Goal: Information Seeking & Learning: Check status

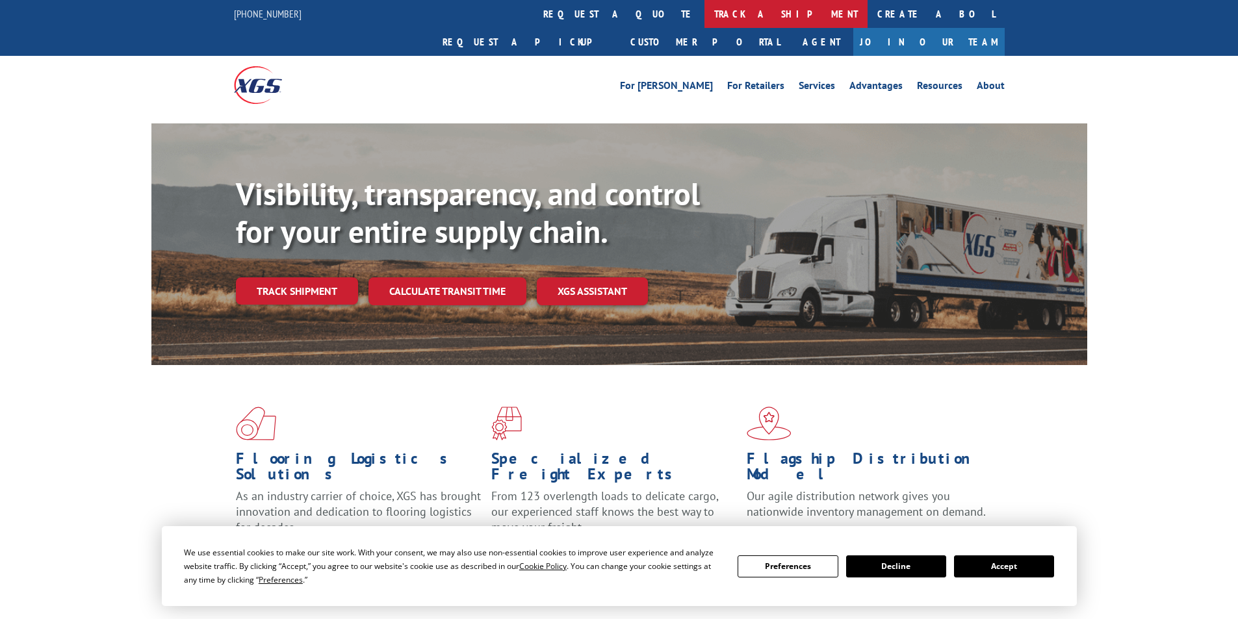
click at [705, 12] on link "track a shipment" at bounding box center [786, 14] width 163 height 28
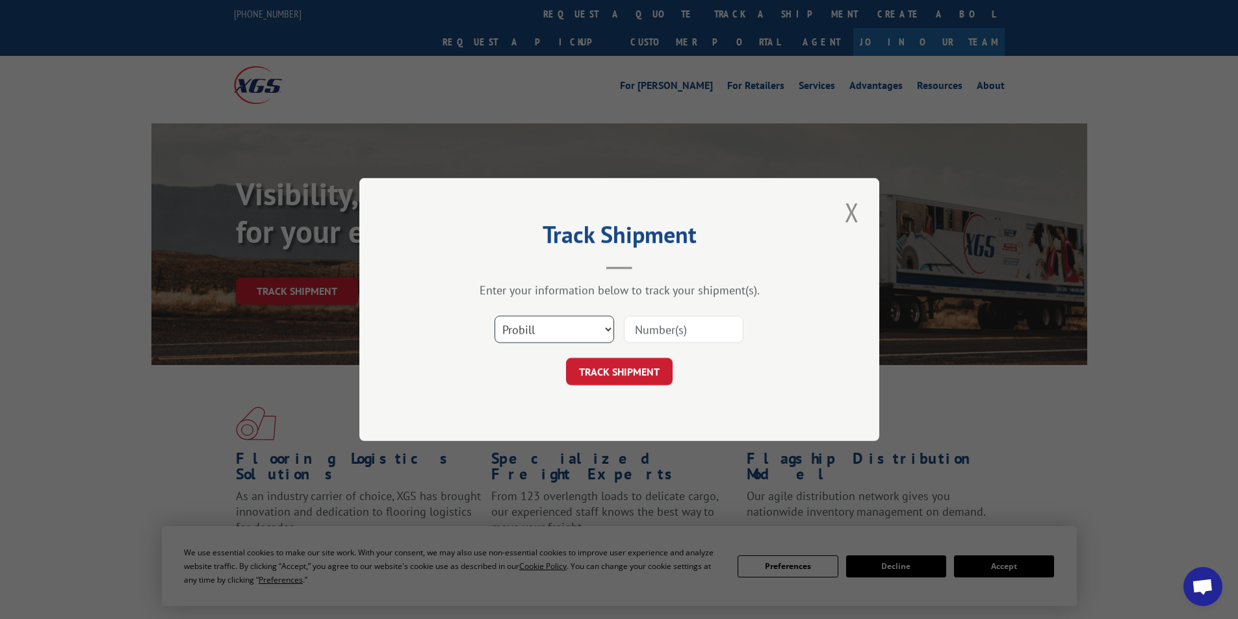
drag, startPoint x: 608, startPoint y: 327, endPoint x: 600, endPoint y: 341, distance: 16.1
click at [608, 327] on select "Select category... Probill BOL PO" at bounding box center [555, 329] width 120 height 27
select select "po"
click at [495, 316] on select "Select category... Probill BOL PO" at bounding box center [555, 329] width 120 height 27
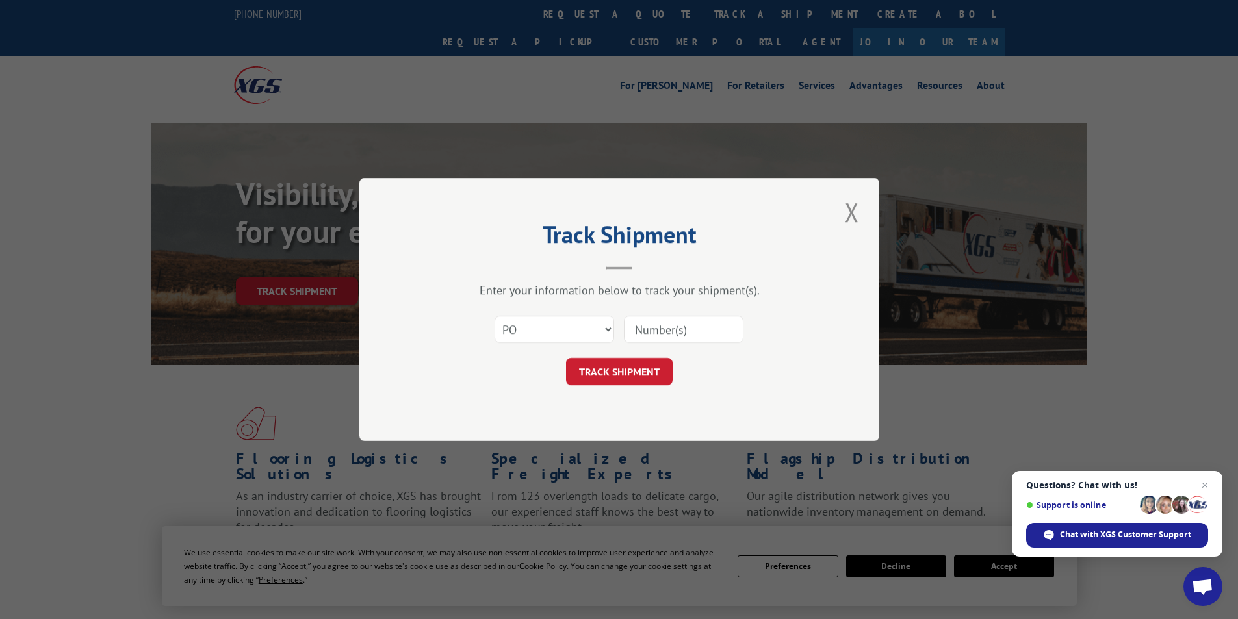
click at [665, 332] on input at bounding box center [684, 329] width 120 height 27
type input "09521237"
click at [624, 364] on button "TRACK SHIPMENT" at bounding box center [619, 371] width 107 height 27
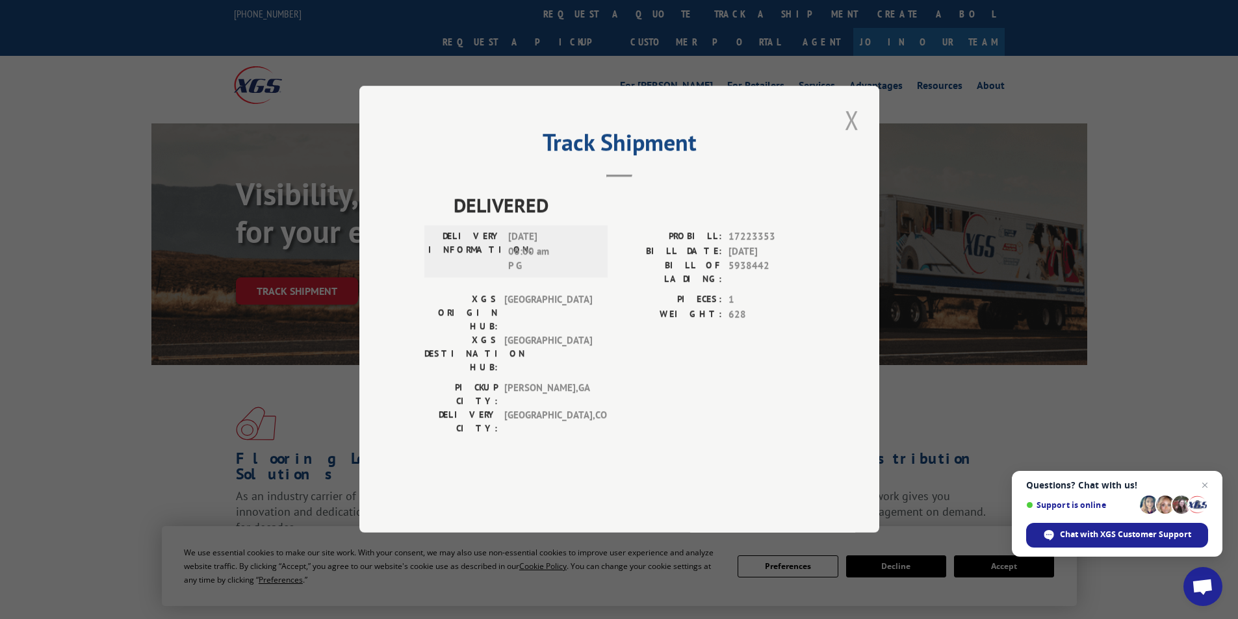
click at [855, 138] on button "Close modal" at bounding box center [852, 120] width 22 height 36
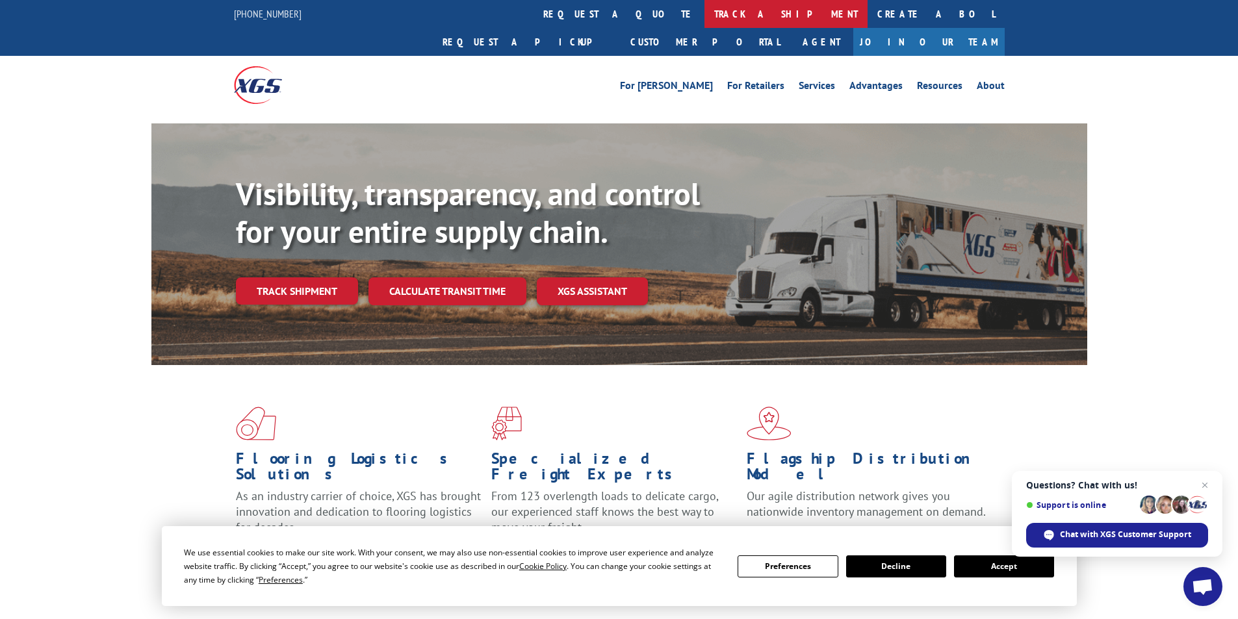
click at [705, 8] on link "track a shipment" at bounding box center [786, 14] width 163 height 28
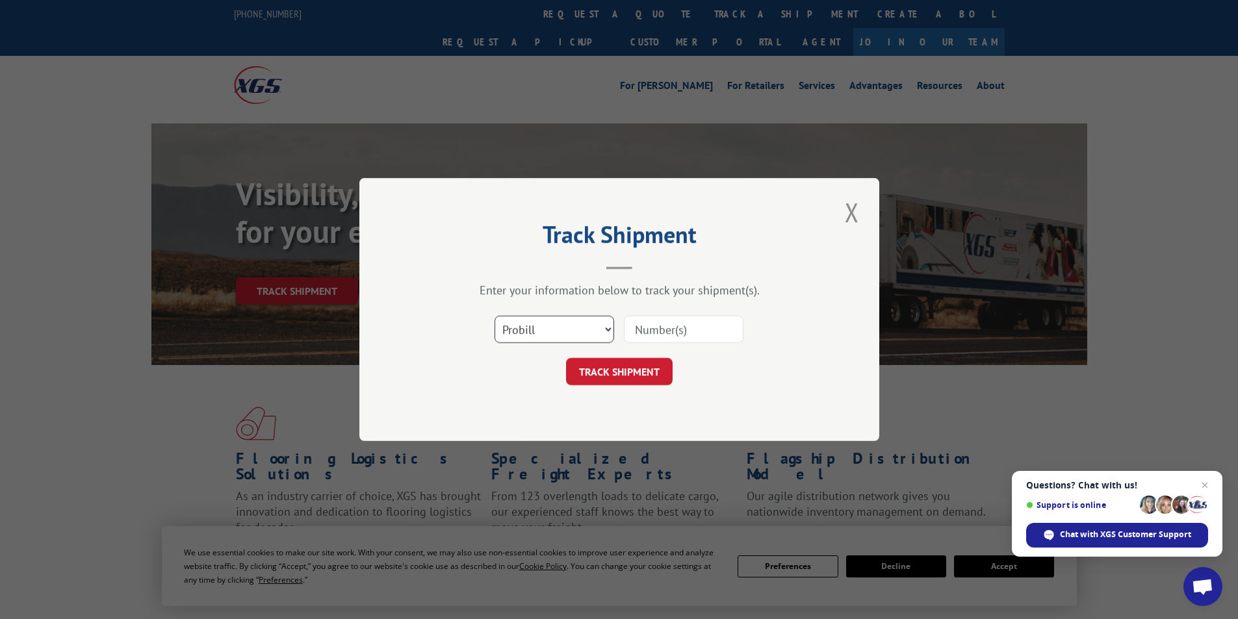
click at [610, 334] on select "Select category... Probill BOL PO" at bounding box center [555, 329] width 120 height 27
select select "po"
click at [495, 316] on select "Select category... Probill BOL PO" at bounding box center [555, 329] width 120 height 27
click at [655, 320] on input at bounding box center [684, 329] width 120 height 27
type input "09521240"
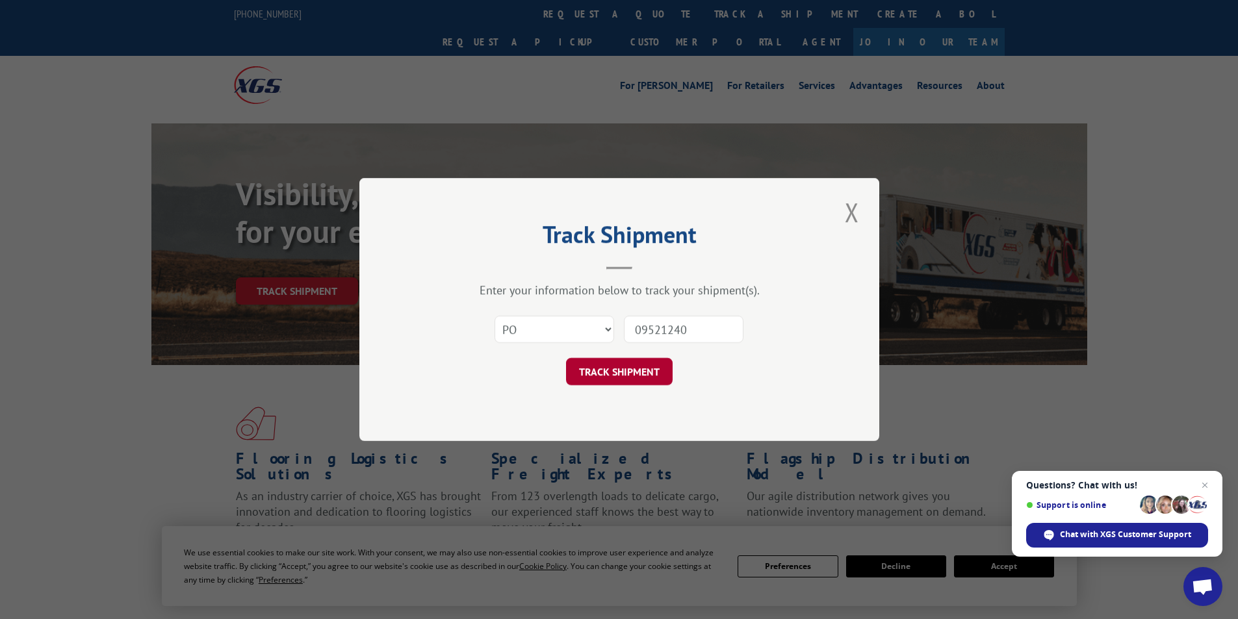
click at [672, 363] on button "TRACK SHIPMENT" at bounding box center [619, 371] width 107 height 27
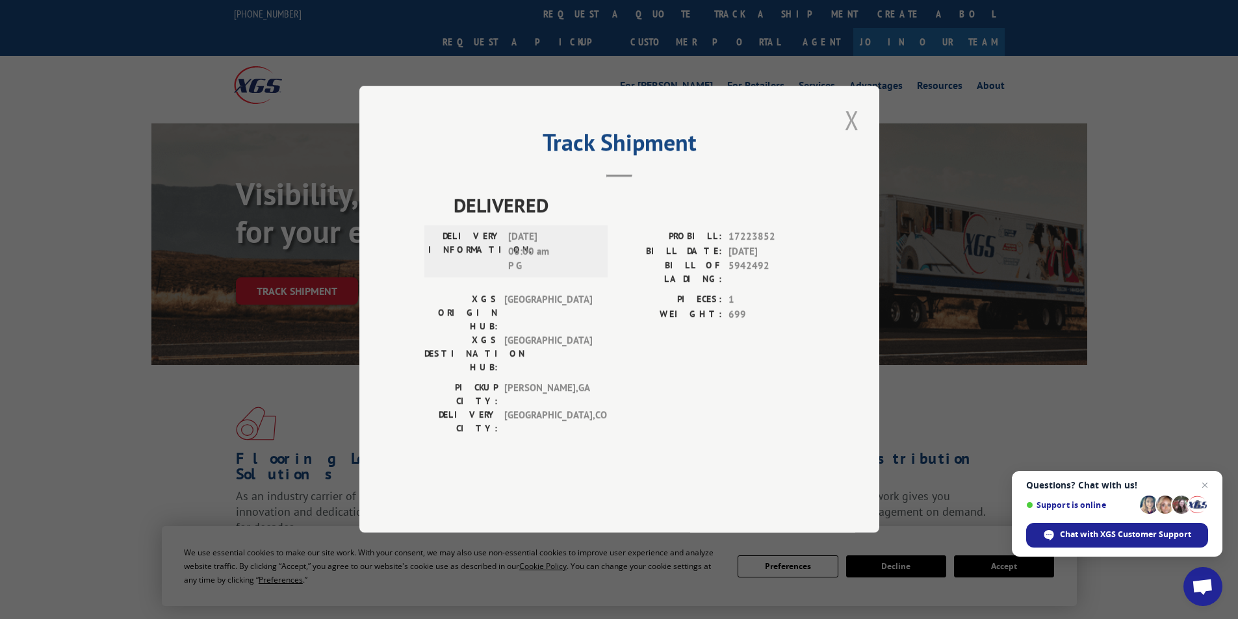
click at [858, 138] on button "Close modal" at bounding box center [852, 120] width 22 height 36
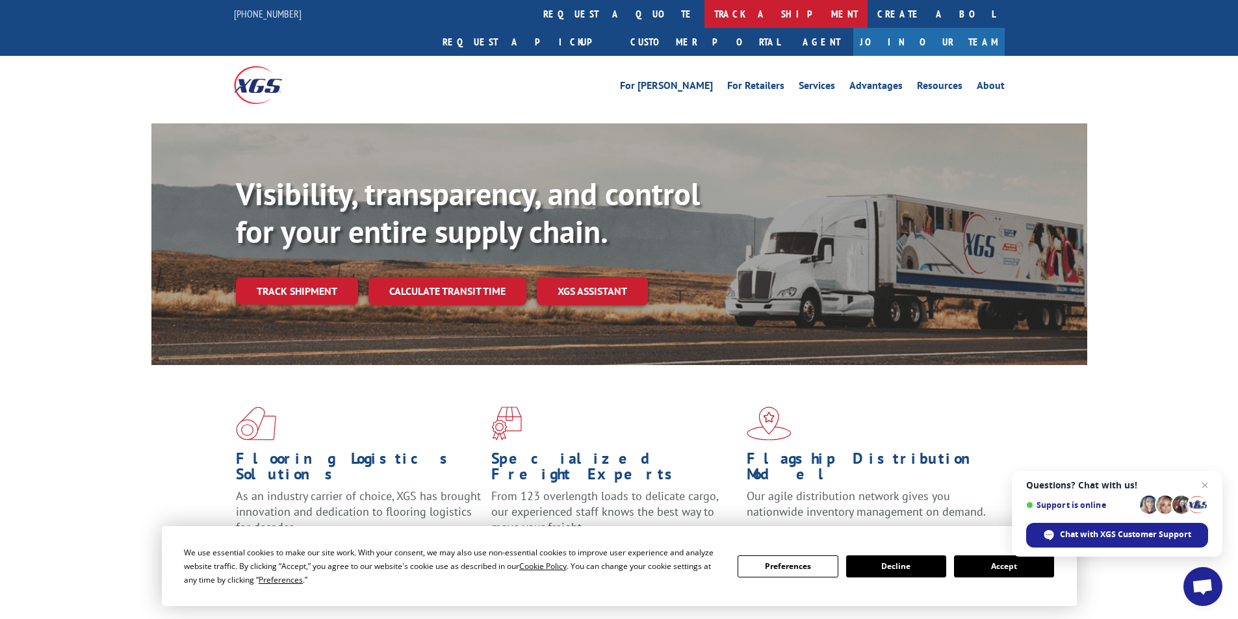
click at [705, 8] on link "track a shipment" at bounding box center [786, 14] width 163 height 28
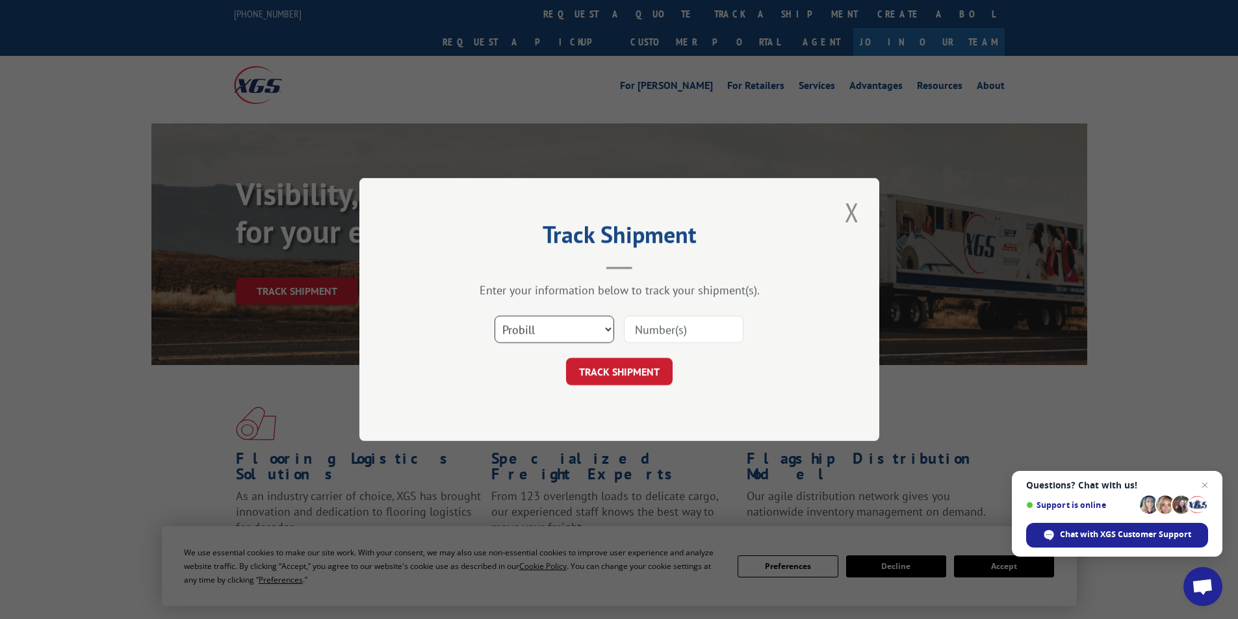
click at [605, 329] on select "Select category... Probill BOL PO" at bounding box center [555, 329] width 120 height 27
select select "po"
click at [495, 316] on select "Select category... Probill BOL PO" at bounding box center [555, 329] width 120 height 27
click at [677, 323] on input at bounding box center [684, 329] width 120 height 27
type input "09521245"
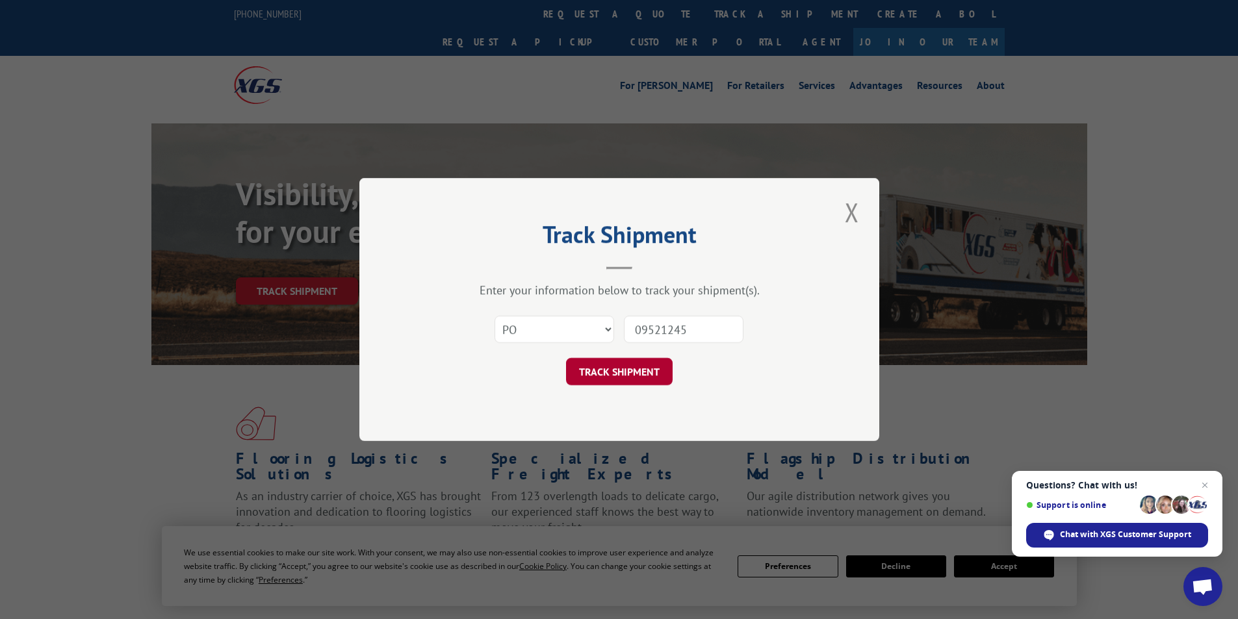
click at [644, 374] on button "TRACK SHIPMENT" at bounding box center [619, 371] width 107 height 27
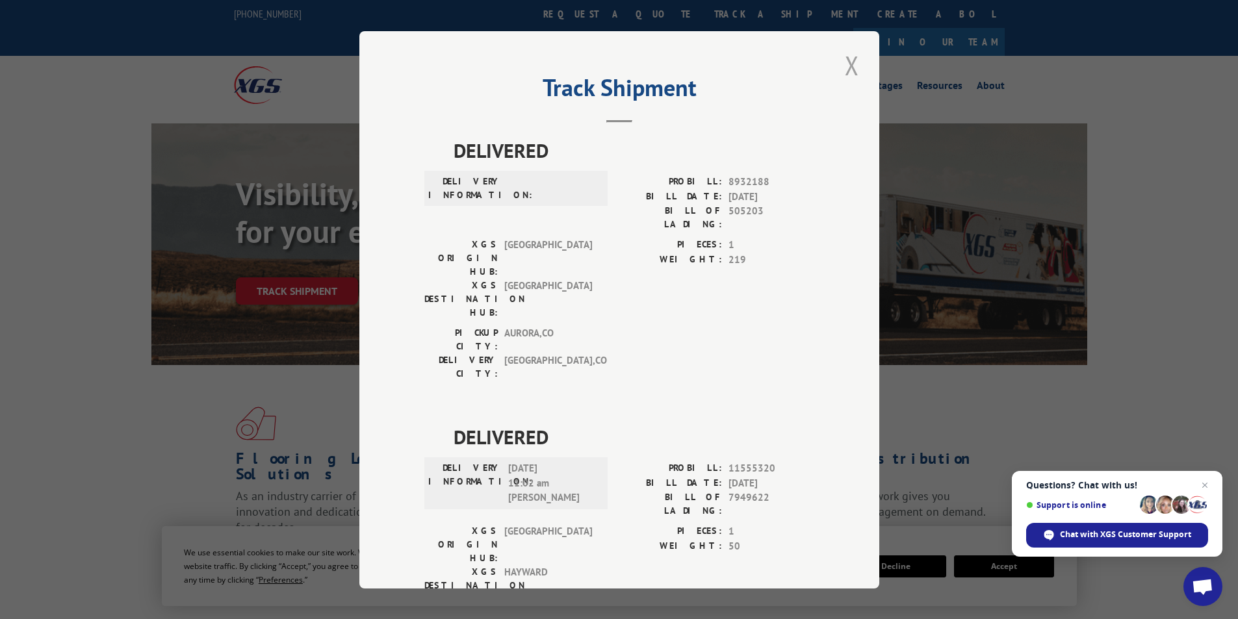
click at [846, 66] on button "Close modal" at bounding box center [852, 65] width 22 height 36
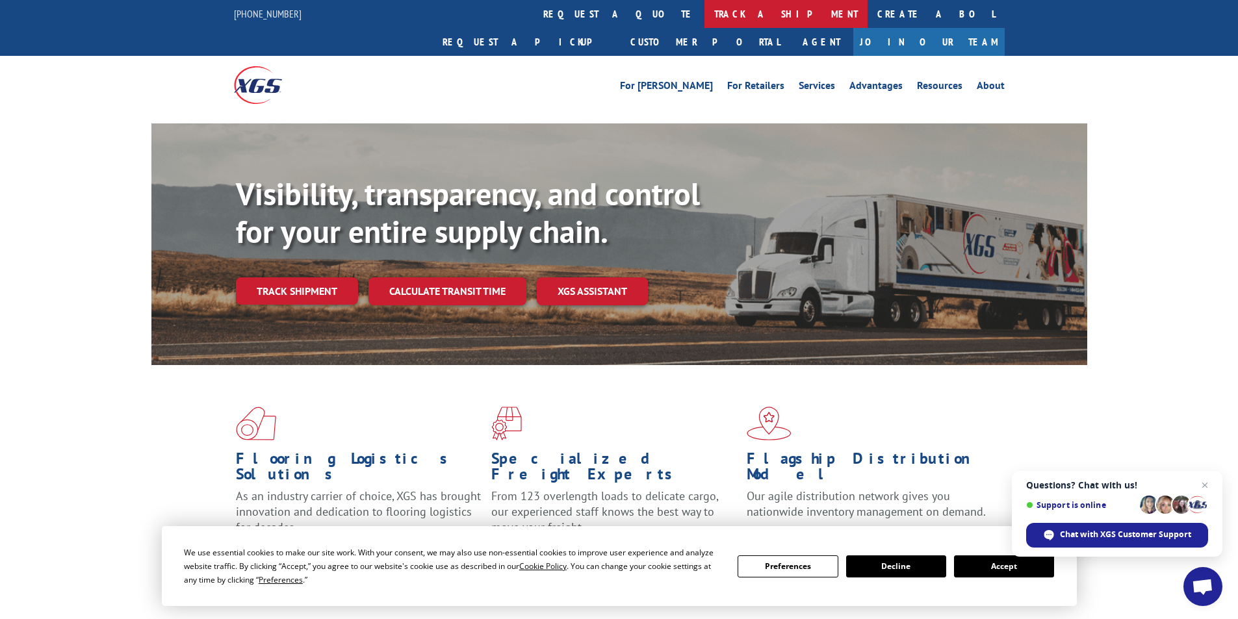
click at [705, 12] on link "track a shipment" at bounding box center [786, 14] width 163 height 28
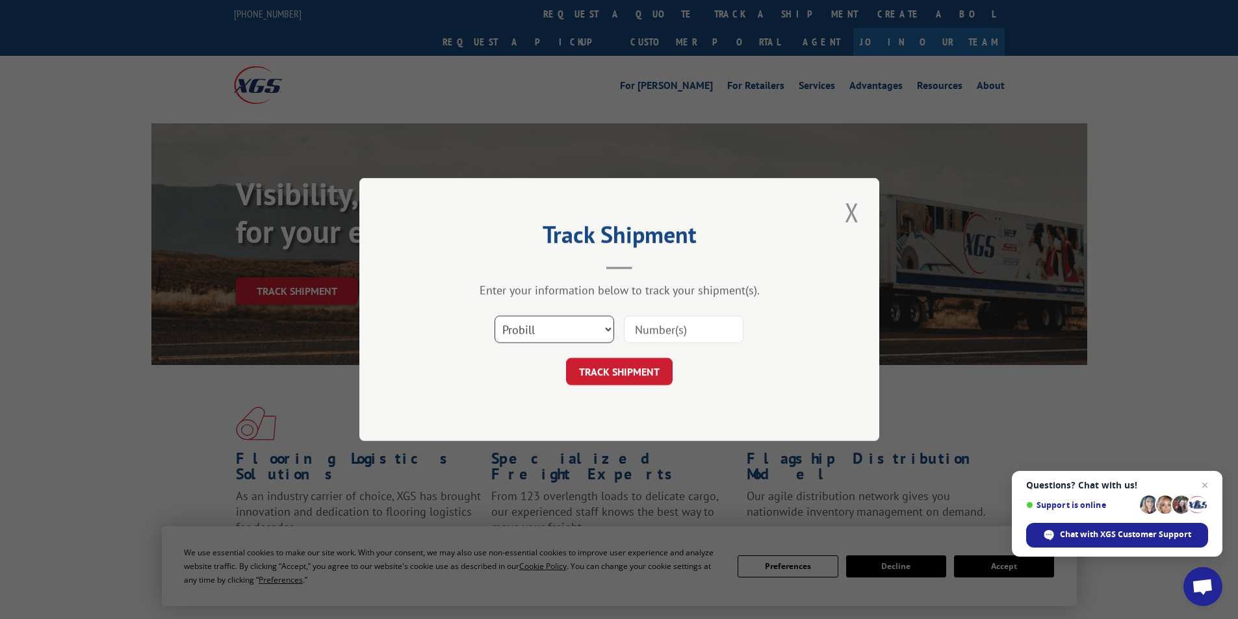
drag, startPoint x: 603, startPoint y: 330, endPoint x: 591, endPoint y: 339, distance: 15.3
click at [603, 330] on select "Select category... Probill BOL PO" at bounding box center [555, 329] width 120 height 27
select select "po"
click at [495, 316] on select "Select category... Probill BOL PO" at bounding box center [555, 329] width 120 height 27
click at [672, 328] on input at bounding box center [684, 329] width 120 height 27
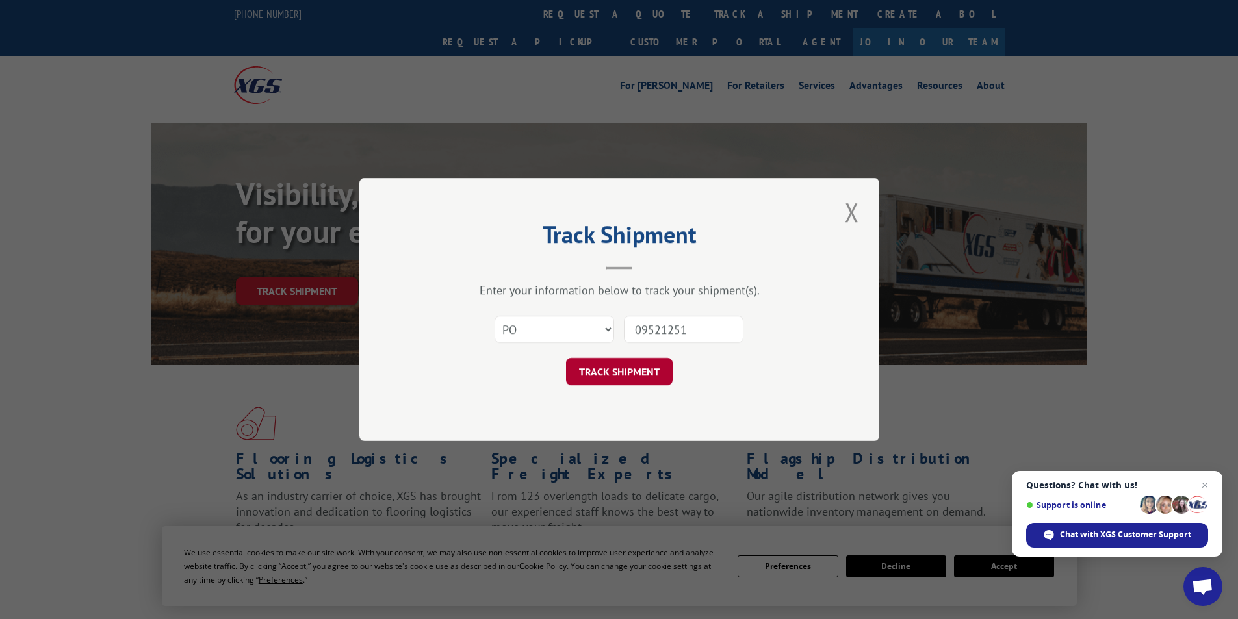
type input "09521251"
click at [642, 369] on button "TRACK SHIPMENT" at bounding box center [619, 371] width 107 height 27
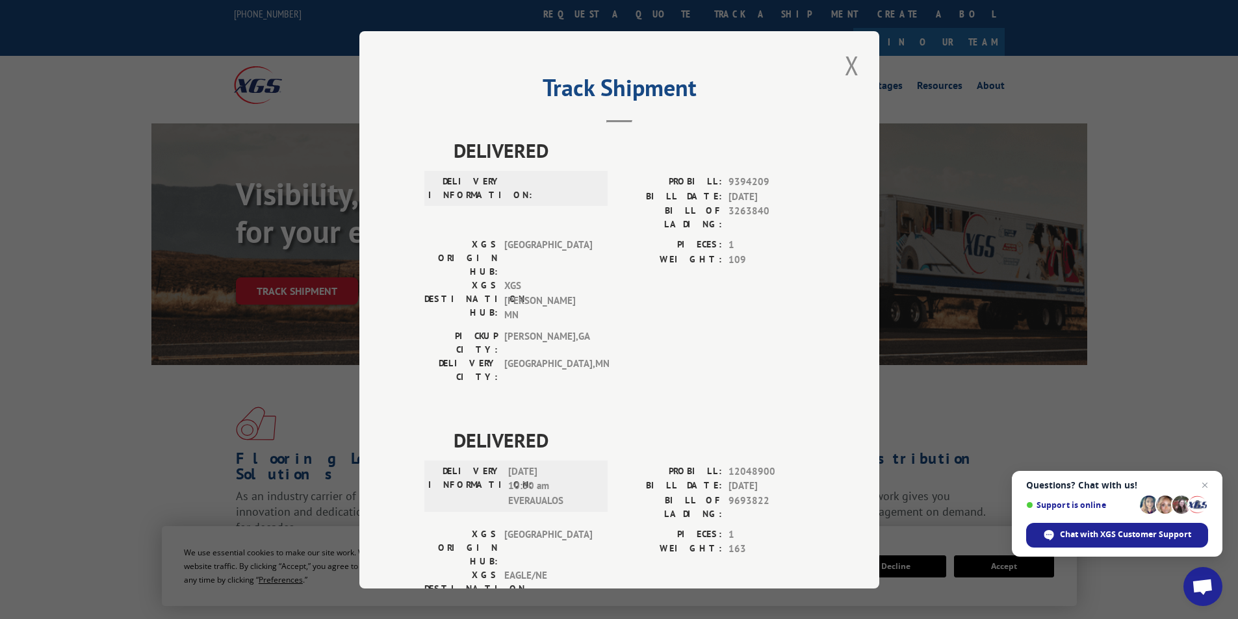
click at [859, 68] on div "Track Shipment DELIVERED DELIVERY INFORMATION: PROBILL: 9394209 BILL DATE: [DAT…" at bounding box center [619, 310] width 520 height 558
click at [852, 65] on button "Close modal" at bounding box center [852, 65] width 22 height 36
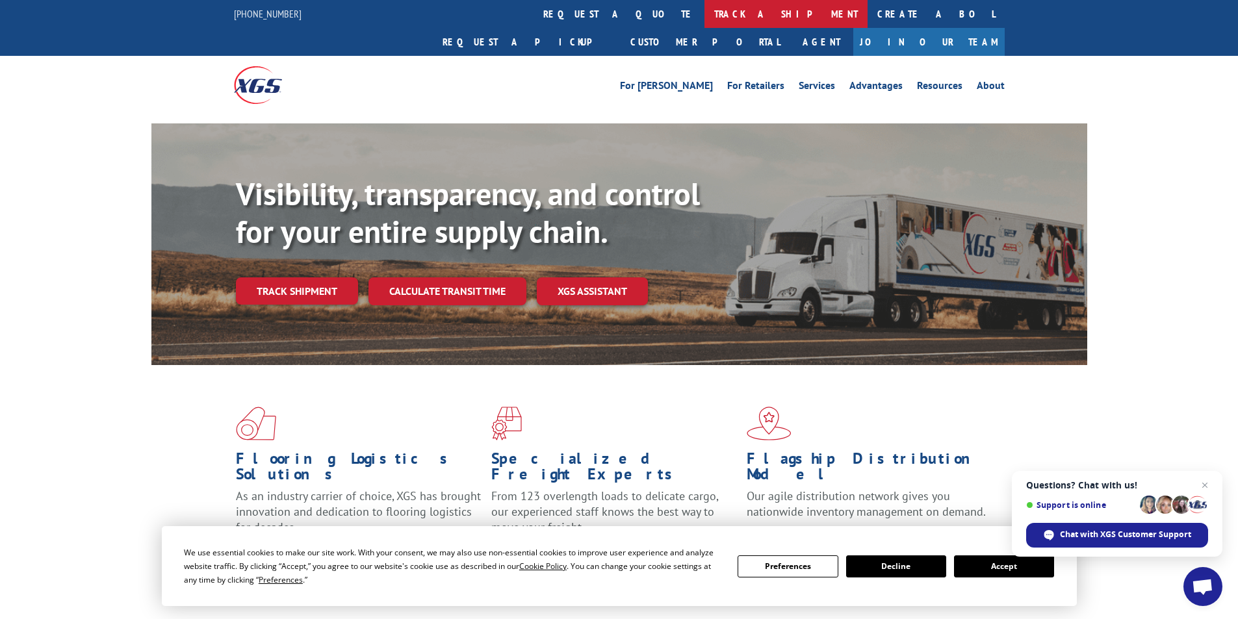
click at [705, 14] on link "track a shipment" at bounding box center [786, 14] width 163 height 28
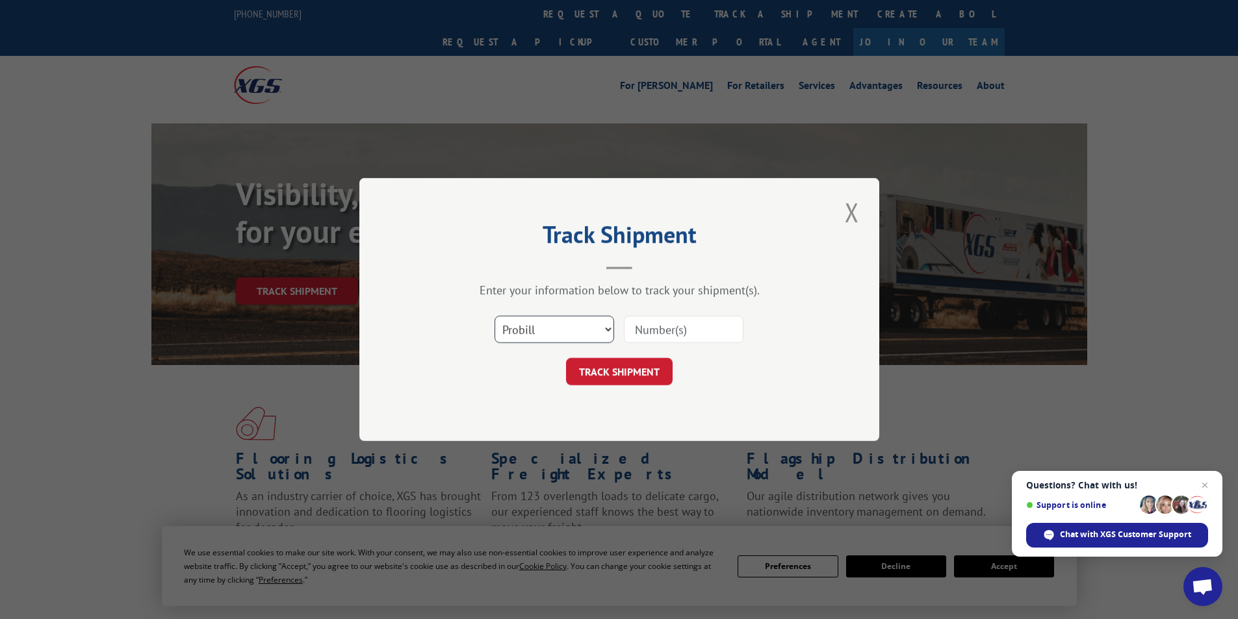
drag, startPoint x: 605, startPoint y: 330, endPoint x: 605, endPoint y: 337, distance: 7.1
click at [605, 330] on select "Select category... Probill BOL PO" at bounding box center [555, 329] width 120 height 27
select select "po"
click at [495, 316] on select "Select category... Probill BOL PO" at bounding box center [555, 329] width 120 height 27
click at [653, 338] on input at bounding box center [684, 329] width 120 height 27
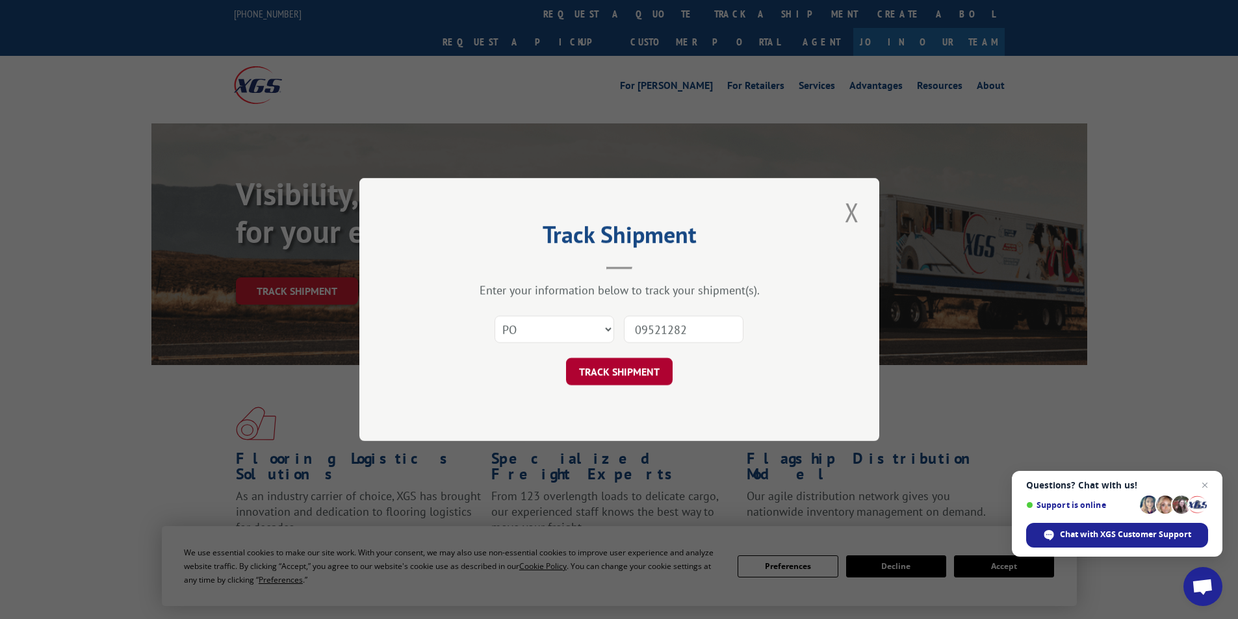
type input "09521282"
click at [628, 373] on button "TRACK SHIPMENT" at bounding box center [619, 371] width 107 height 27
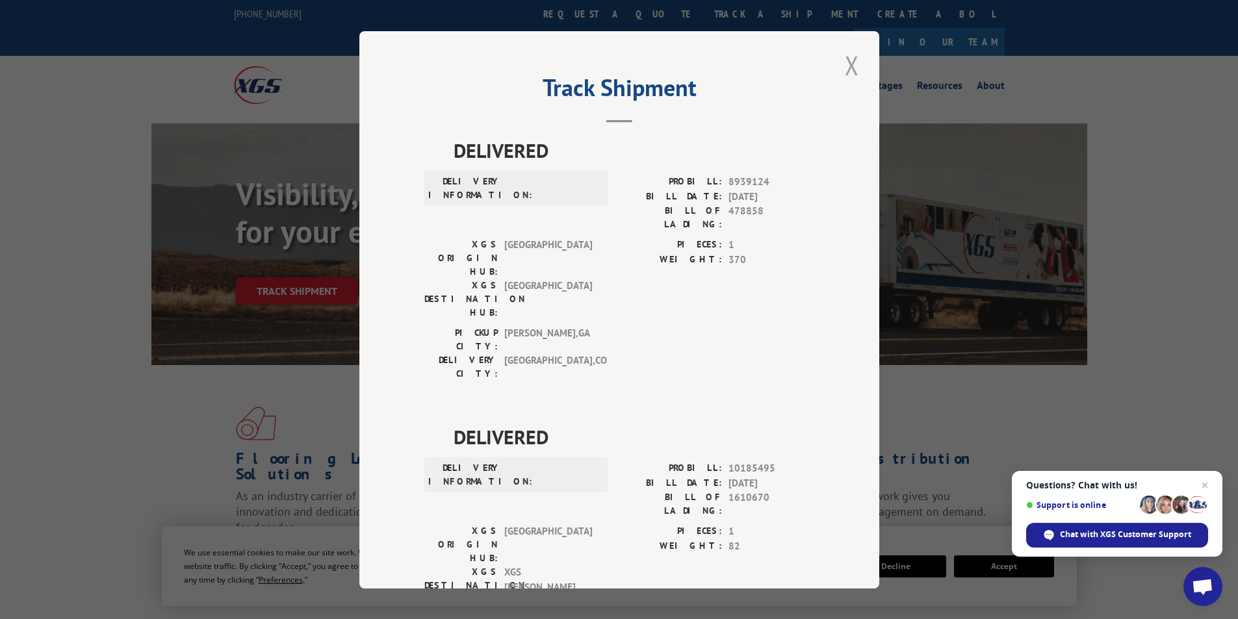
click at [844, 68] on button "Close modal" at bounding box center [852, 65] width 22 height 36
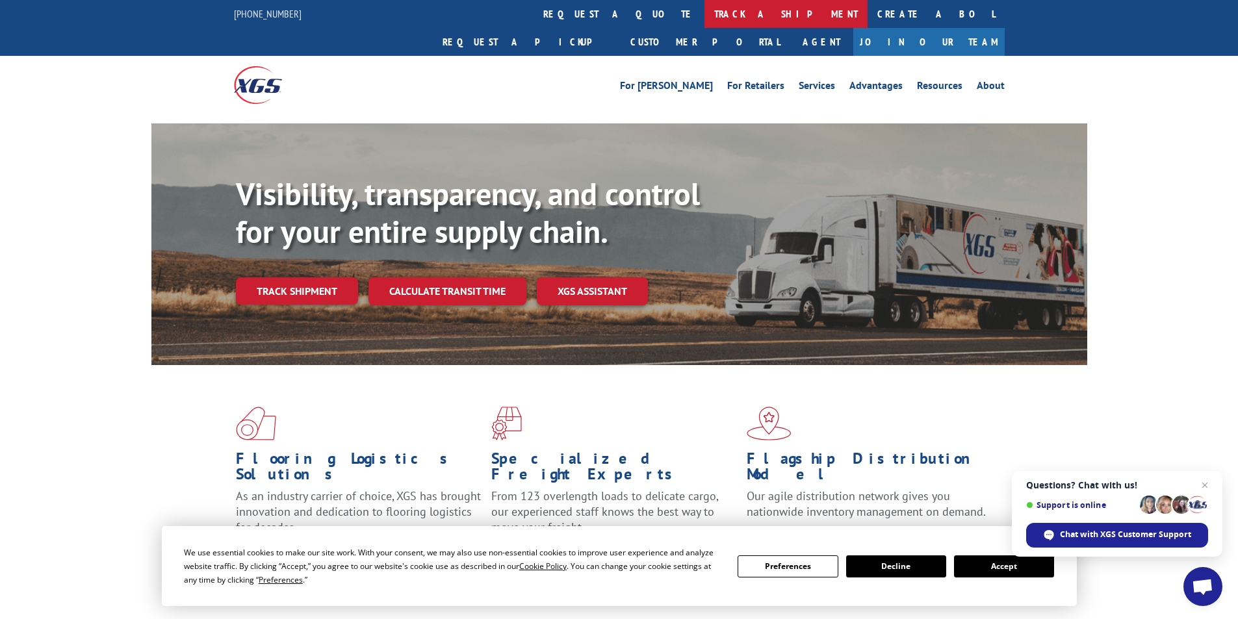
click at [705, 10] on link "track a shipment" at bounding box center [786, 14] width 163 height 28
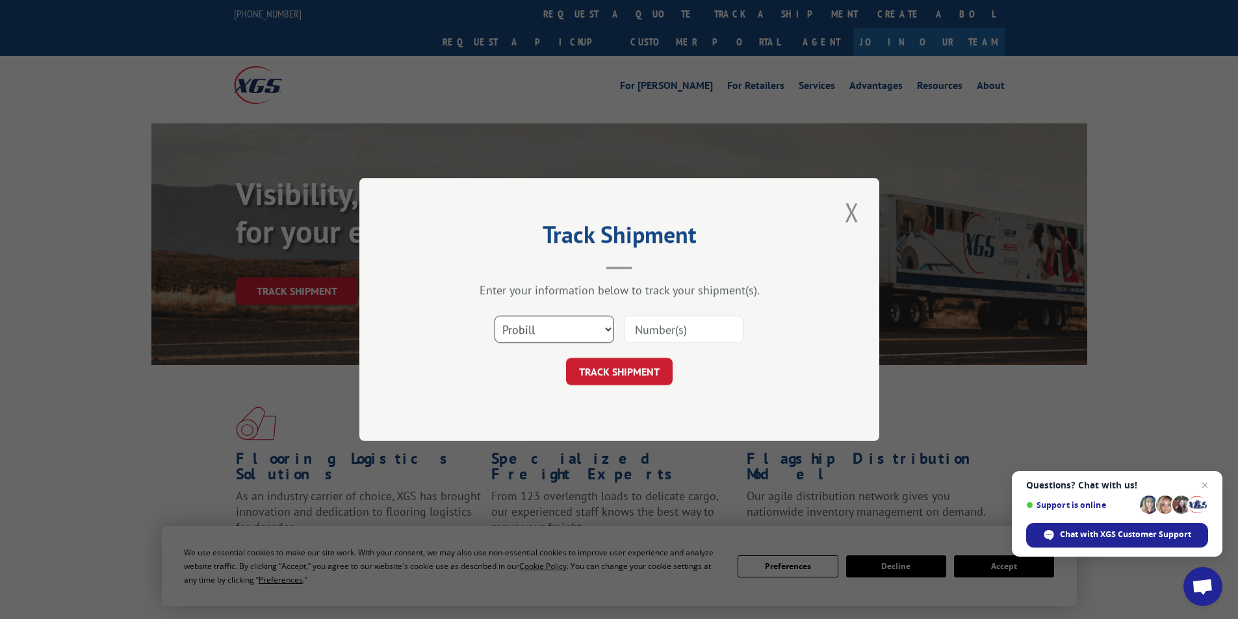
click at [603, 331] on select "Select category... Probill BOL PO" at bounding box center [555, 329] width 120 height 27
select select "po"
click at [495, 316] on select "Select category... Probill BOL PO" at bounding box center [555, 329] width 120 height 27
click at [675, 330] on input at bounding box center [684, 329] width 120 height 27
type input "09521243"
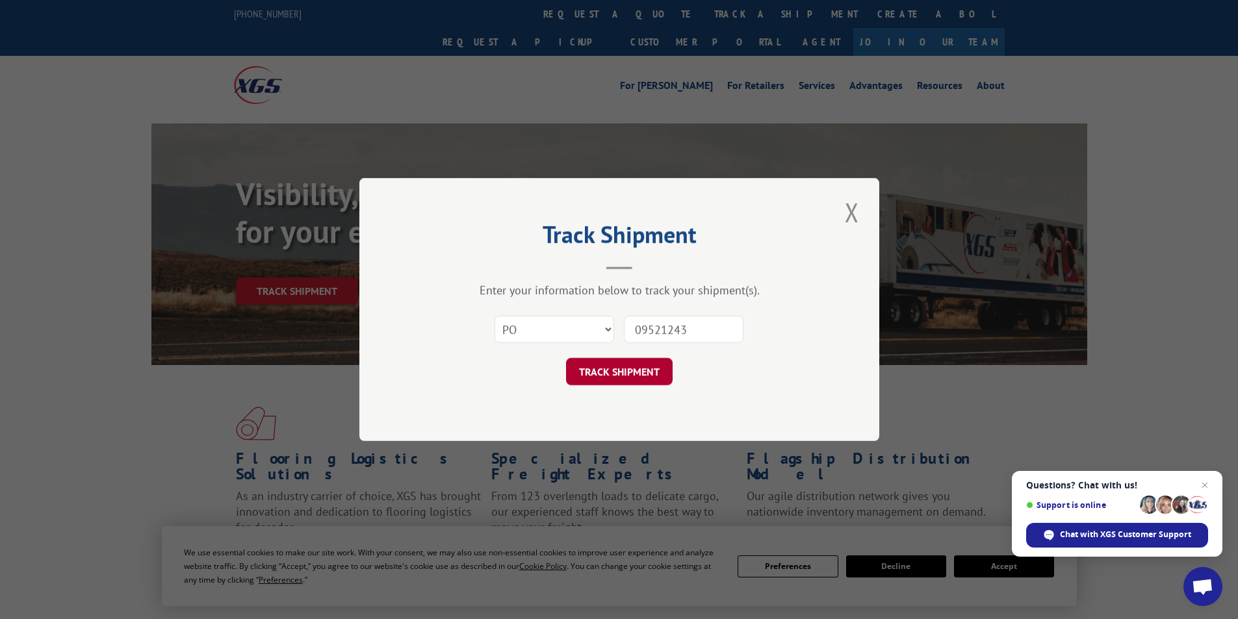
click at [632, 363] on button "TRACK SHIPMENT" at bounding box center [619, 371] width 107 height 27
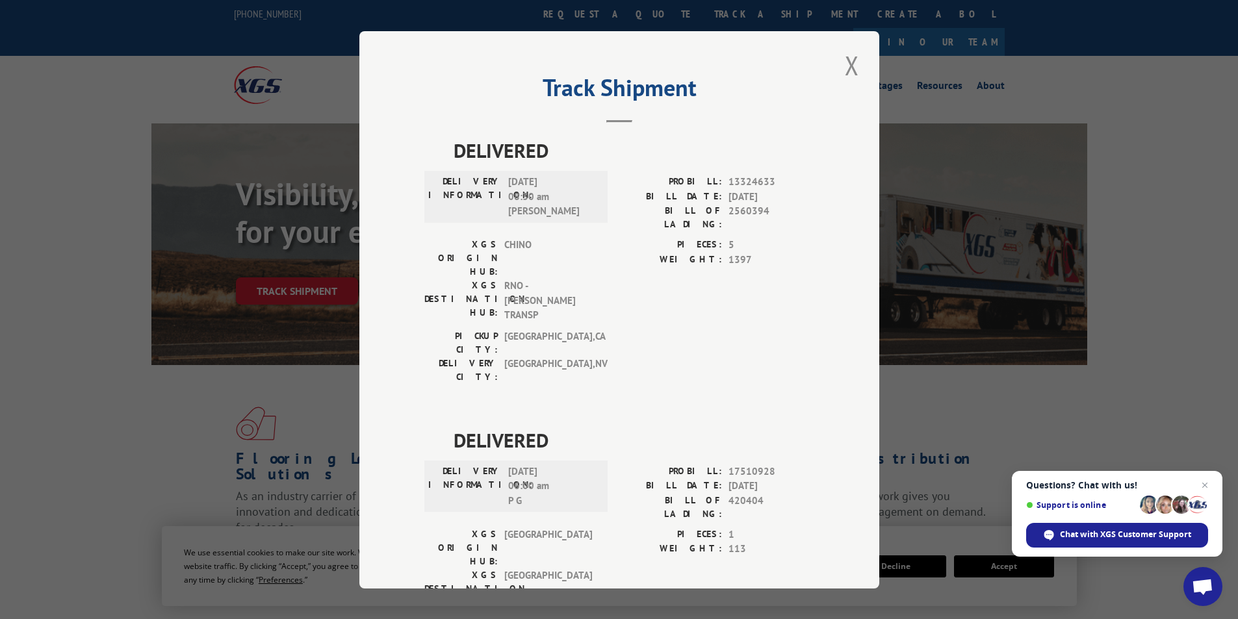
scroll to position [30, 0]
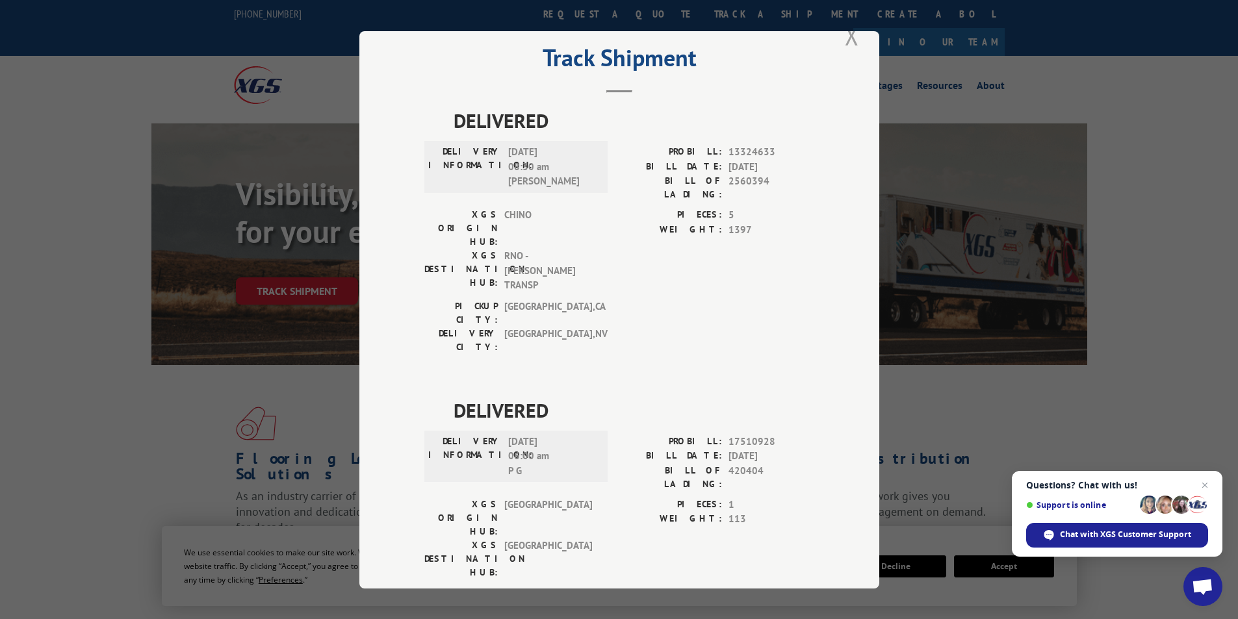
click at [850, 45] on button "Close modal" at bounding box center [852, 36] width 22 height 36
